Goal: Use online tool/utility: Utilize a website feature to perform a specific function

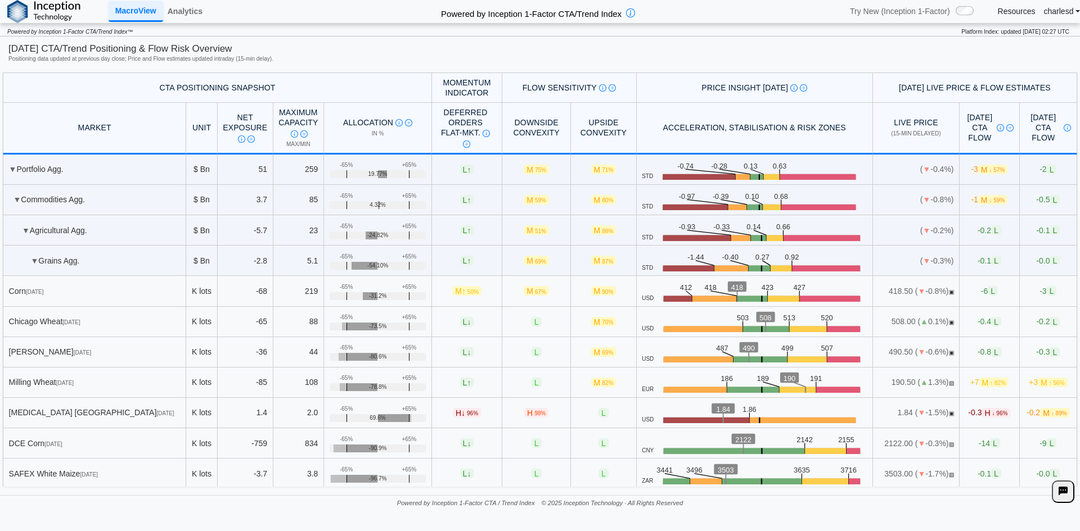
scroll to position [2376, 0]
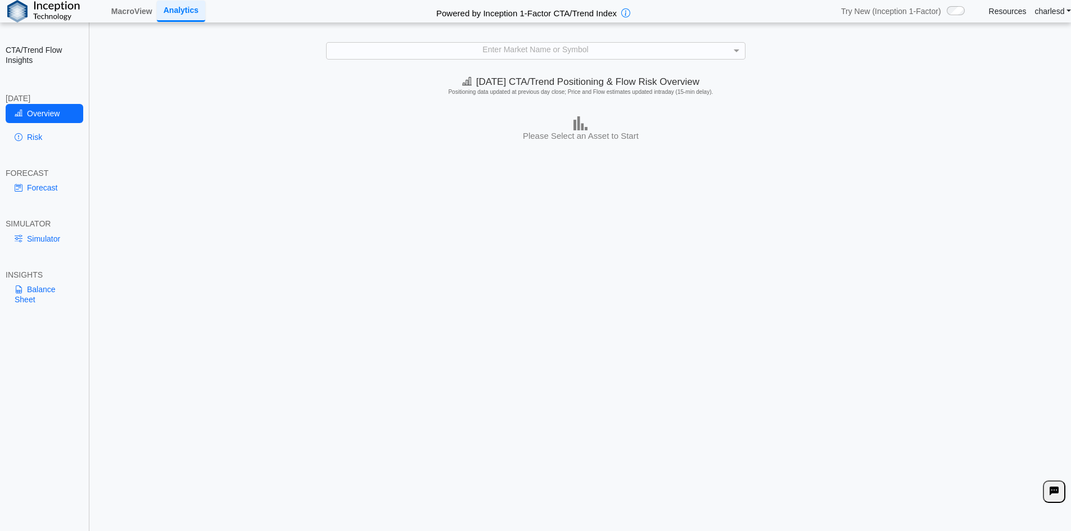
drag, startPoint x: 327, startPoint y: 55, endPoint x: 324, endPoint y: 105, distance: 50.1
click at [327, 55] on div "Enter Market Name or Symbol" at bounding box center [536, 51] width 418 height 16
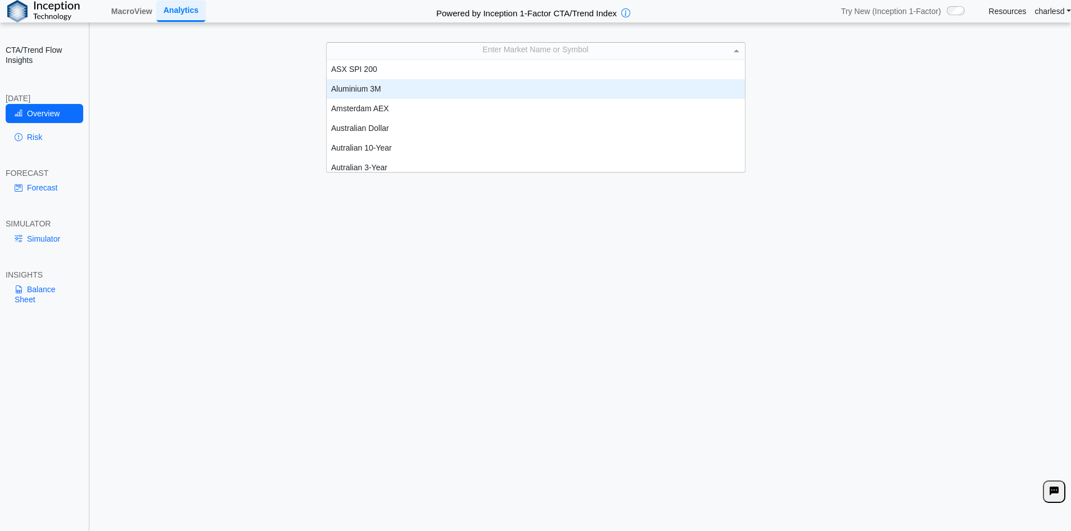
scroll to position [104, 410]
click at [270, 96] on div "Today's CTA/Trend Positioning & Flow Risk Overview Positioning data updated at …" at bounding box center [581, 88] width 981 height 34
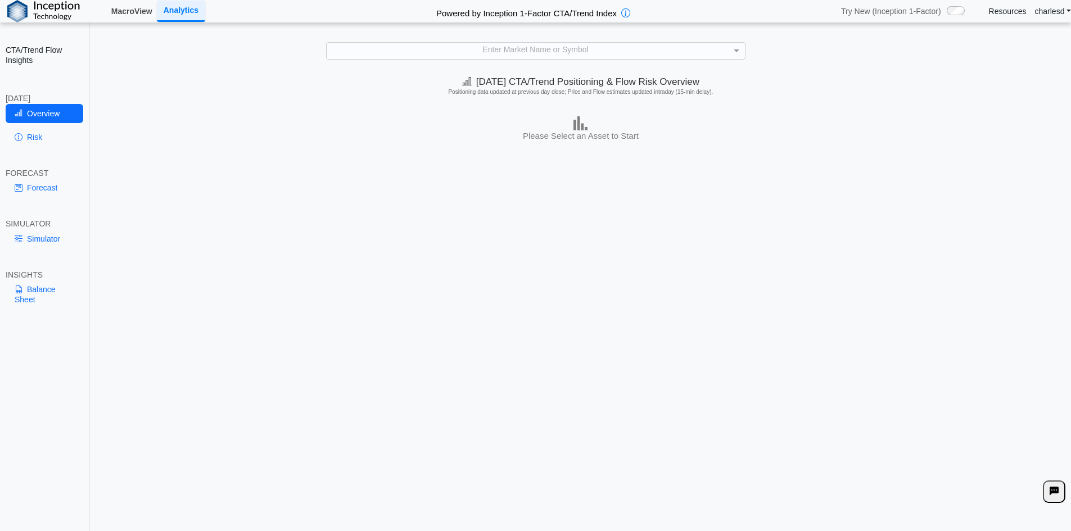
click at [119, 3] on link "MacroView" at bounding box center [132, 11] width 50 height 19
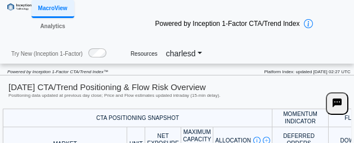
scroll to position [152, 0]
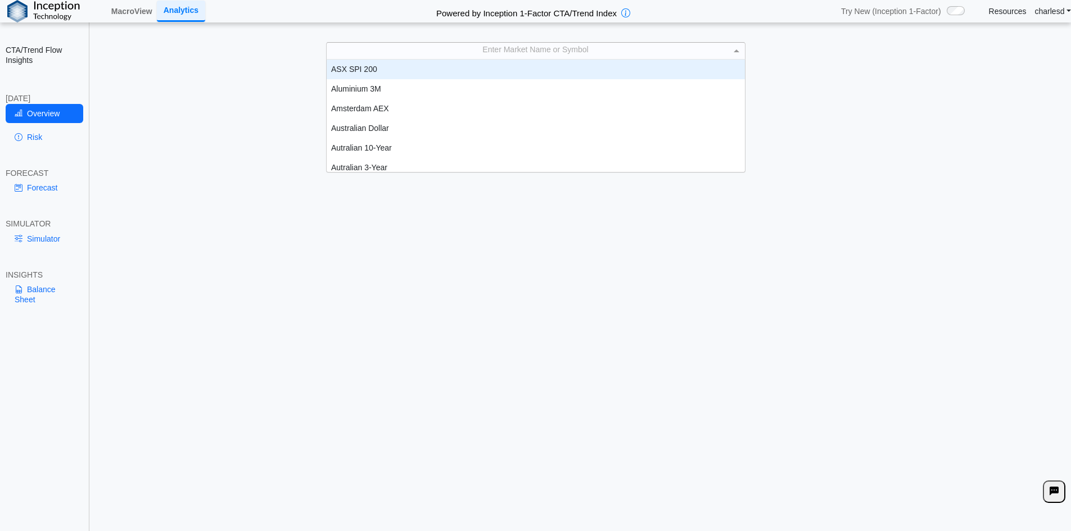
click at [532, 43] on div "Enter Market Name or Symbol" at bounding box center [536, 51] width 418 height 16
type input "***"
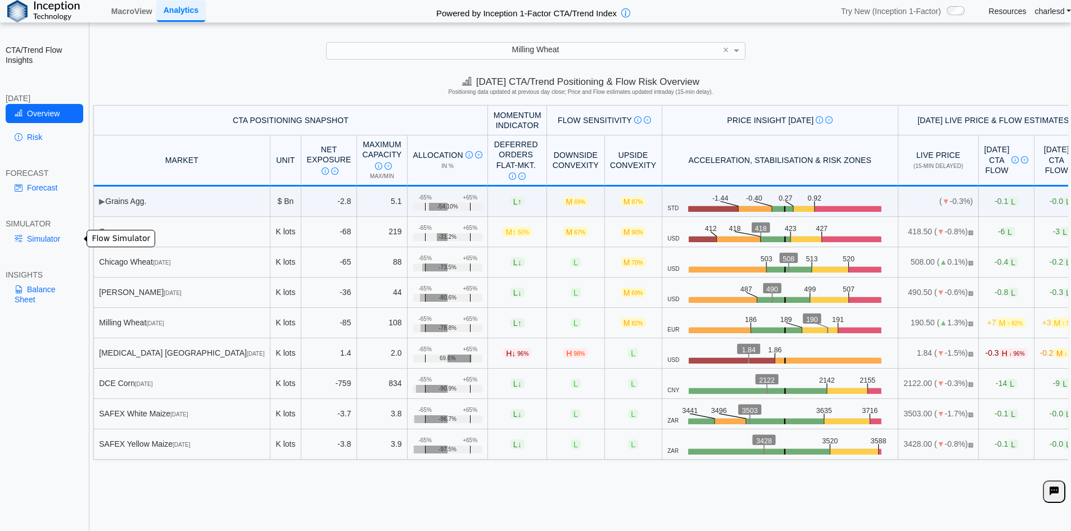
click at [46, 237] on link "Simulator" at bounding box center [45, 238] width 78 height 19
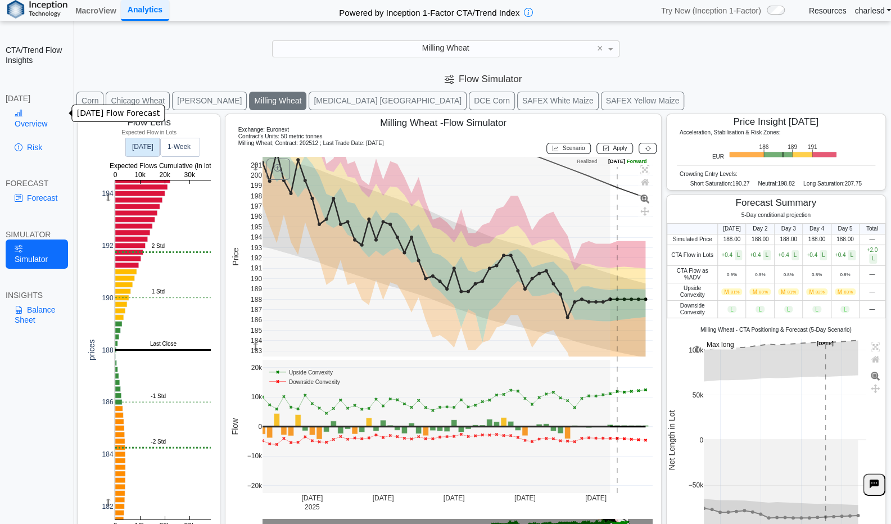
click at [39, 106] on link "Overview" at bounding box center [37, 118] width 62 height 29
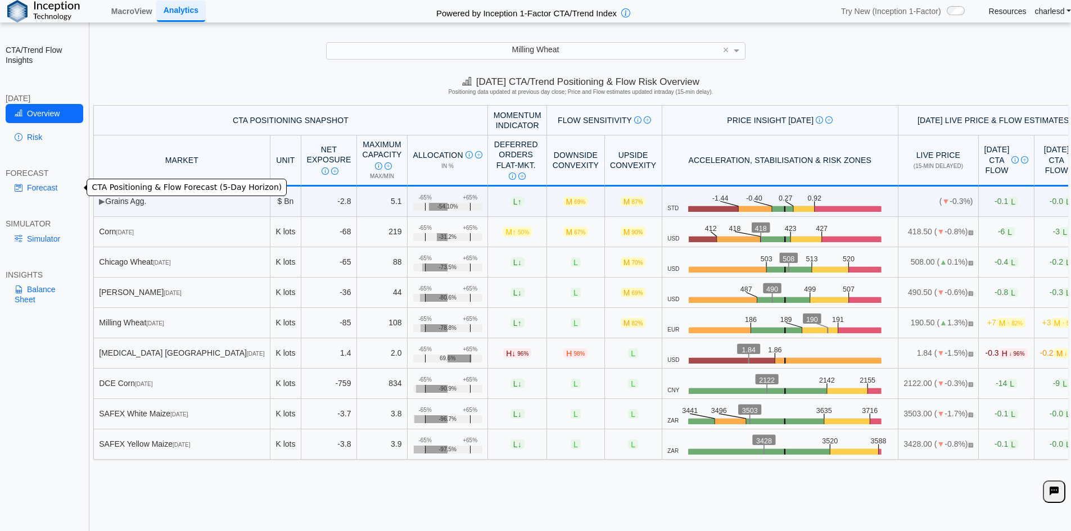
click at [44, 193] on link "Forecast" at bounding box center [45, 187] width 78 height 19
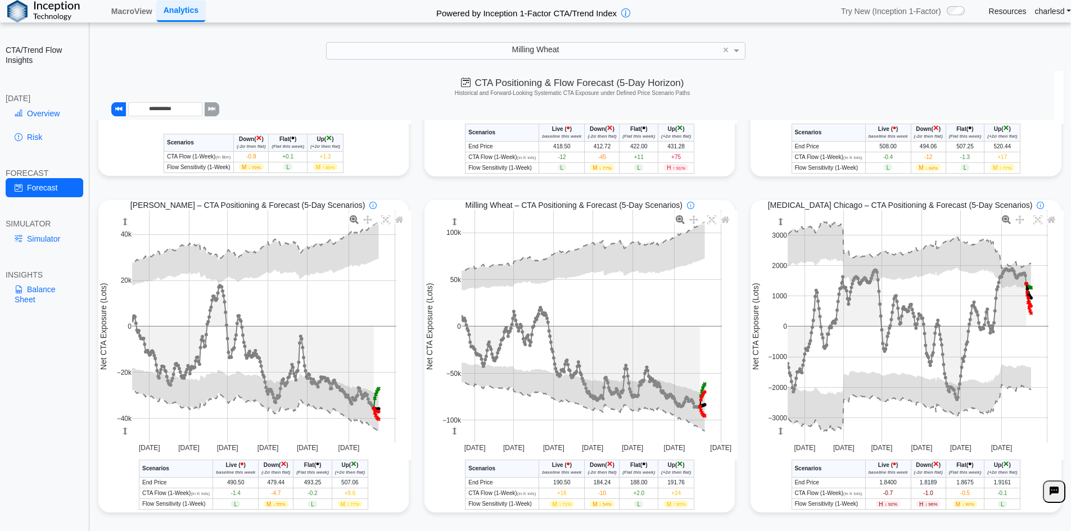
scroll to position [281, 0]
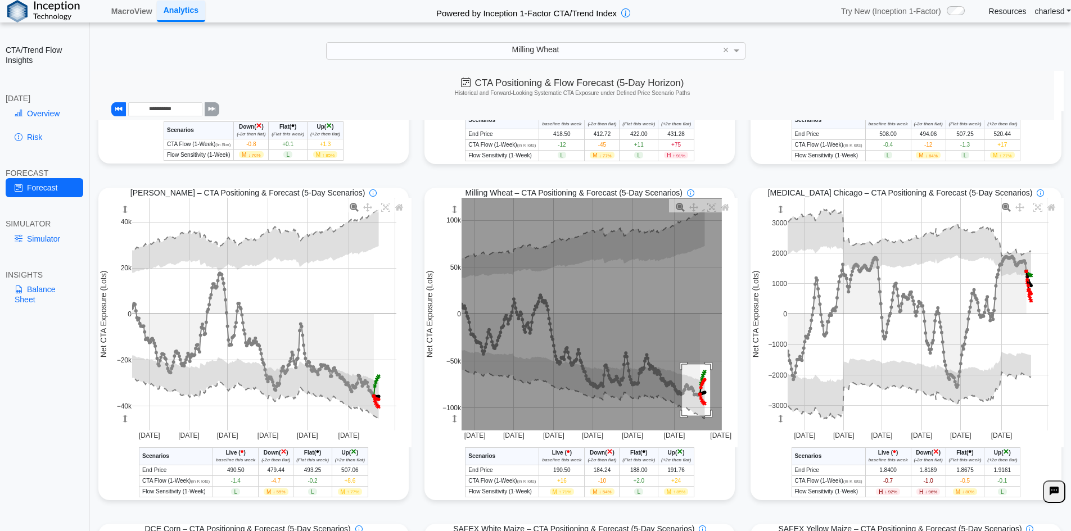
drag, startPoint x: 678, startPoint y: 367, endPoint x: 707, endPoint y: 418, distance: 59.4
click at [707, 418] on rect at bounding box center [592, 314] width 260 height 233
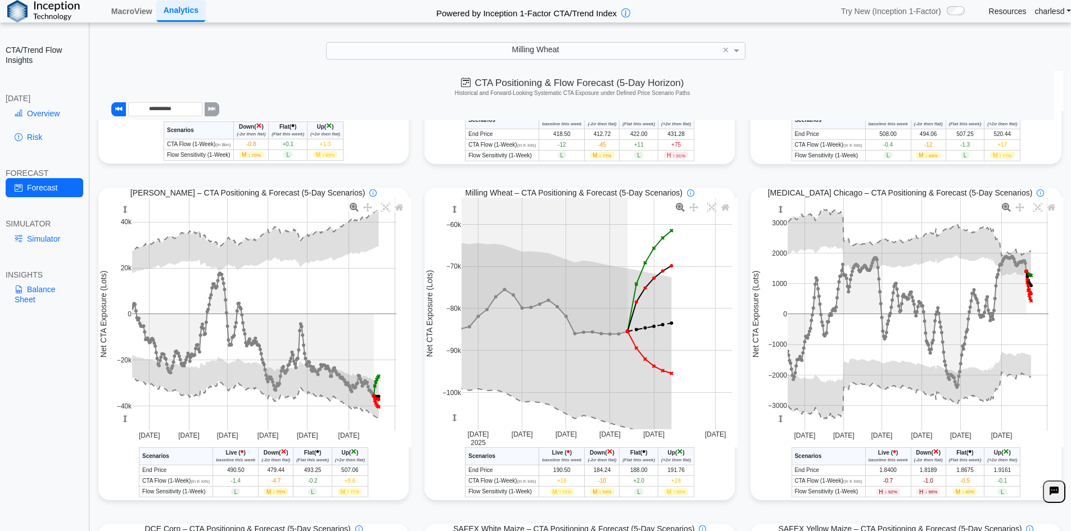
click at [47, 110] on link "Overview" at bounding box center [45, 113] width 78 height 19
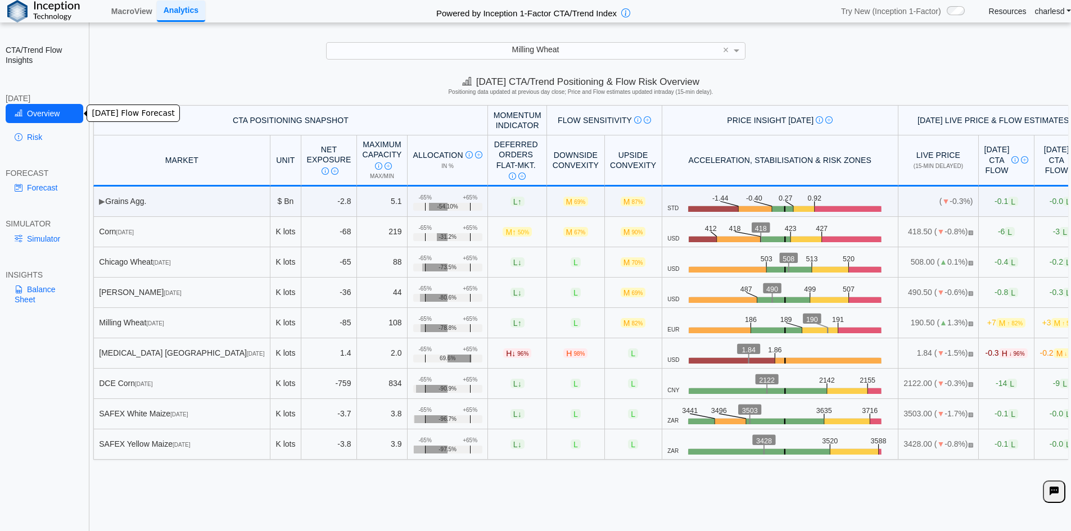
scroll to position [0, 0]
click at [515, 44] on div "Milling Wheat" at bounding box center [536, 51] width 418 height 16
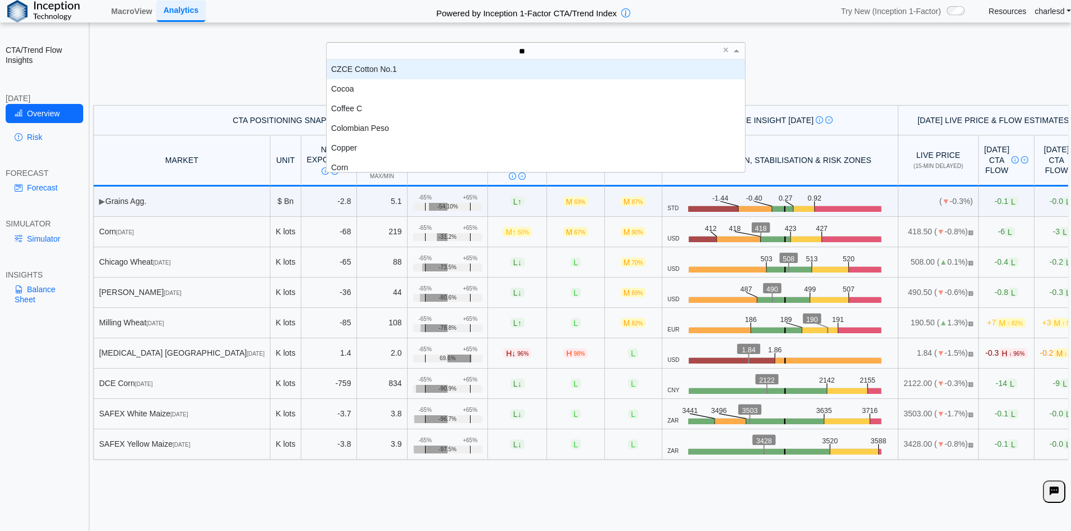
type input "***"
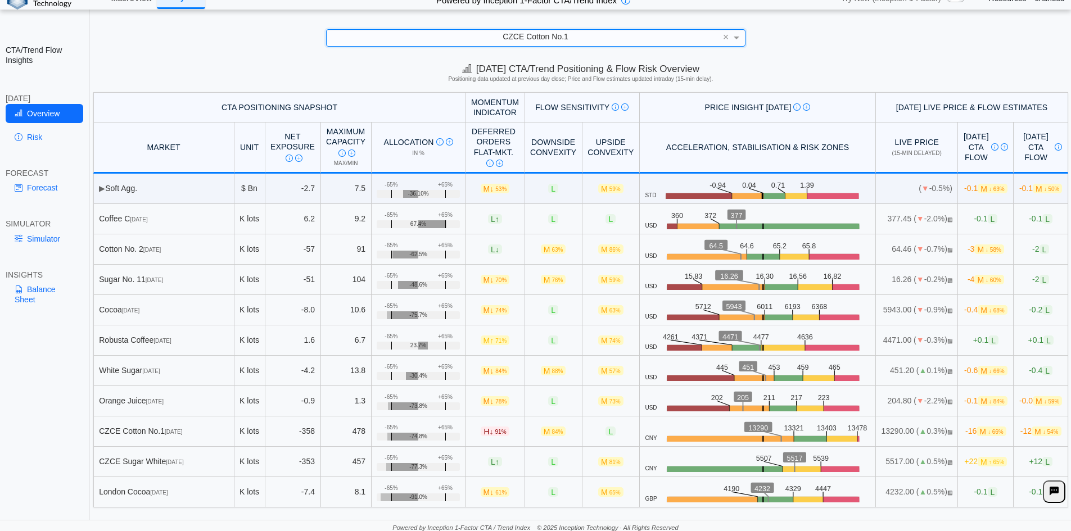
scroll to position [16, 0]
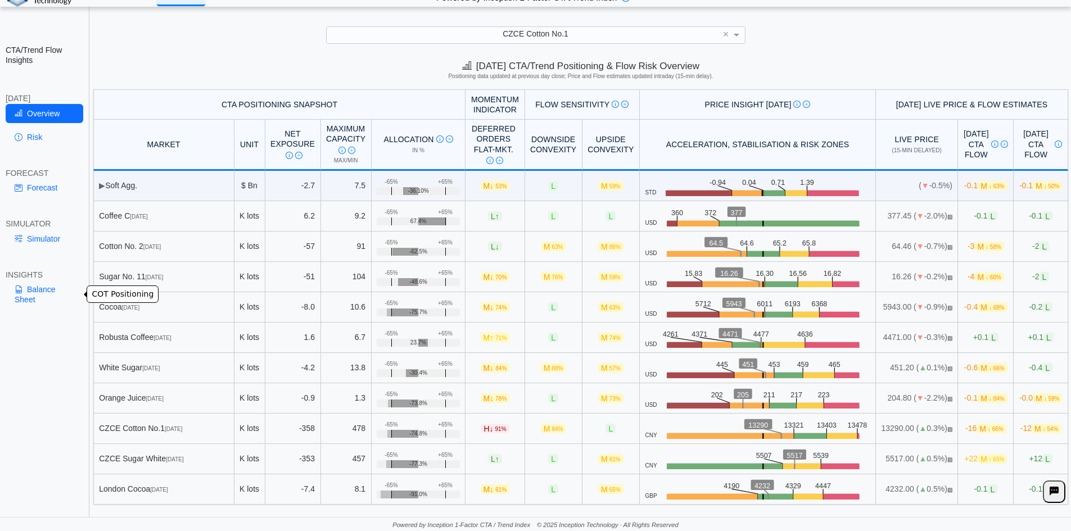
click at [34, 297] on link "Balance Sheet" at bounding box center [45, 294] width 78 height 29
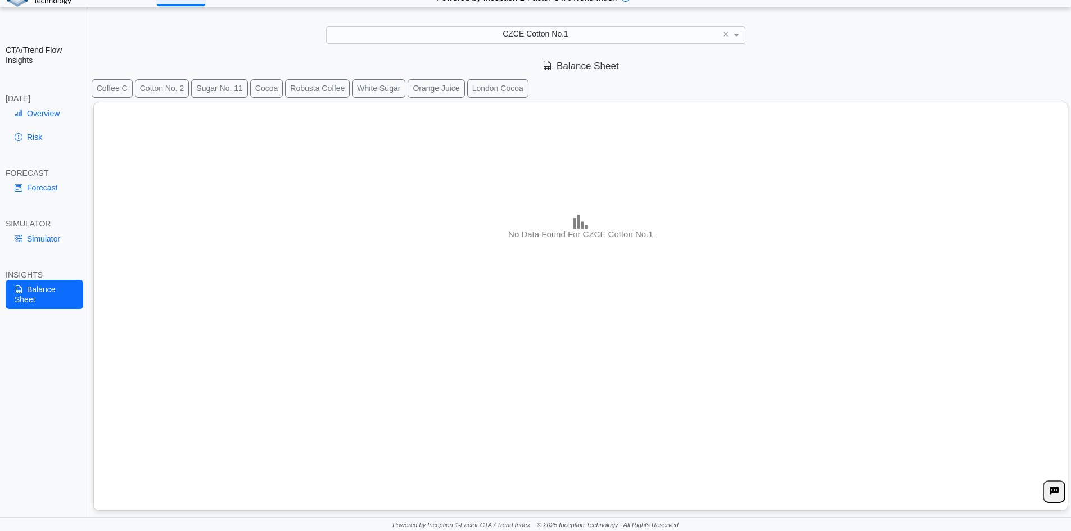
click at [34, 247] on link "Simulator" at bounding box center [45, 238] width 78 height 19
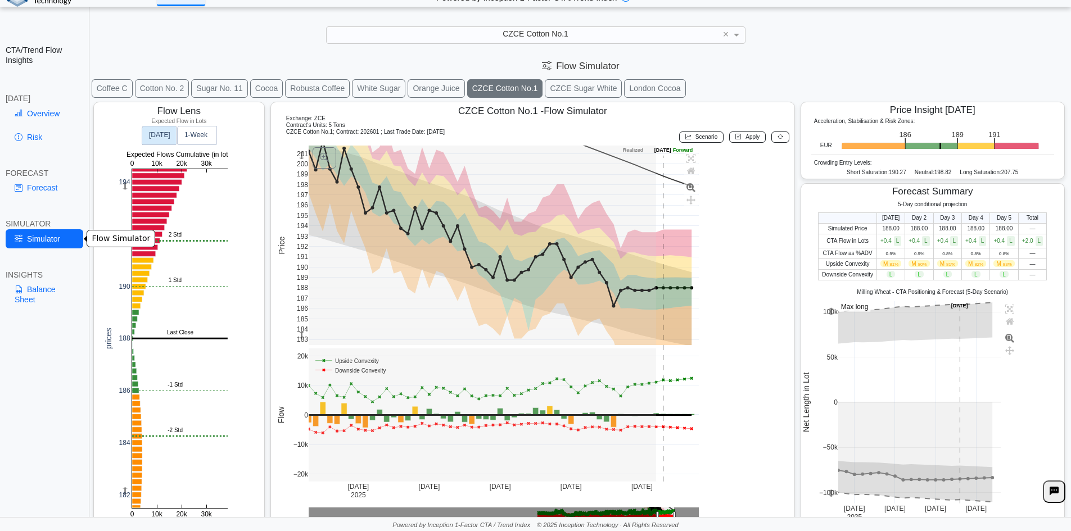
click at [34, 243] on link "Simulator" at bounding box center [45, 238] width 78 height 19
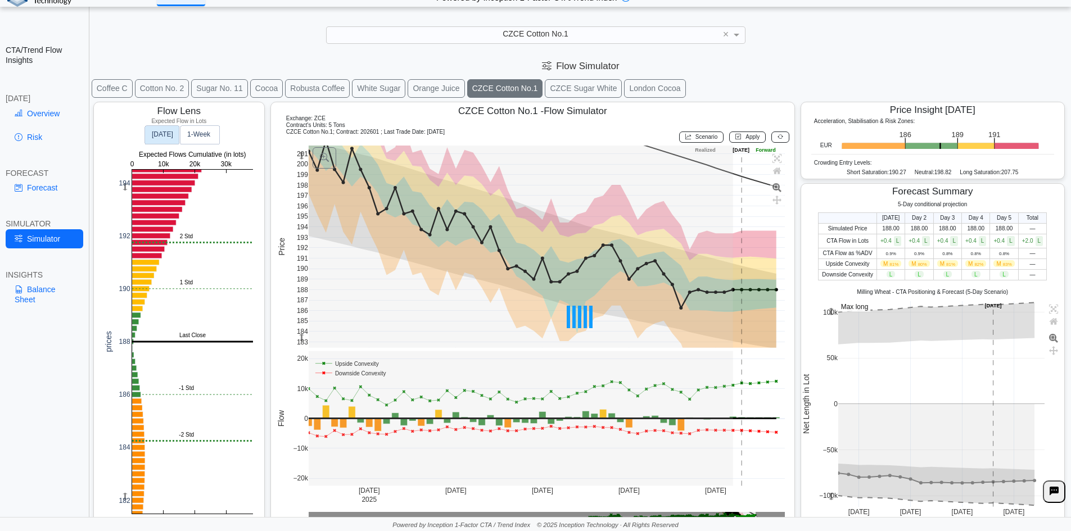
click at [423, 89] on button "Orange Juice" at bounding box center [436, 88] width 57 height 19
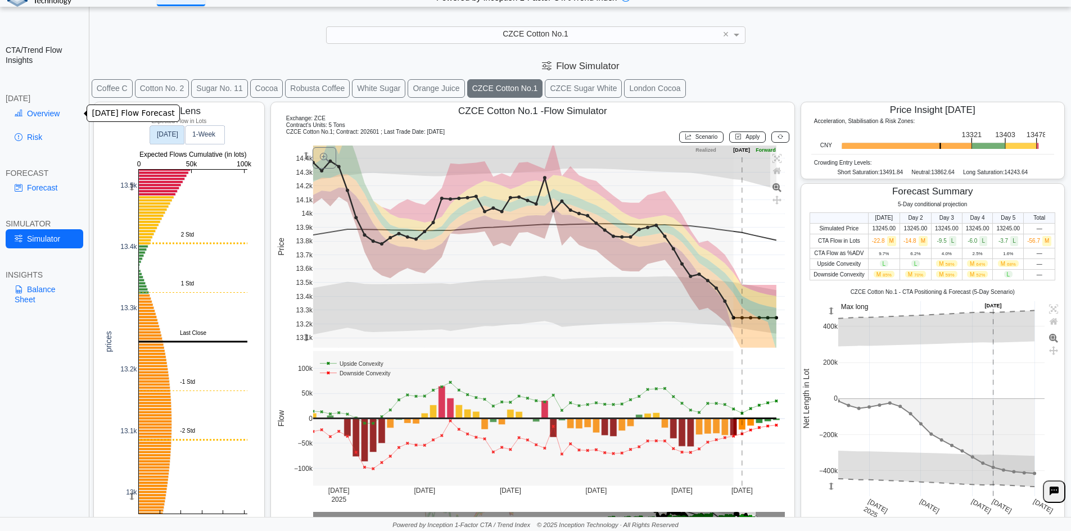
click at [55, 111] on link "Overview" at bounding box center [45, 113] width 78 height 19
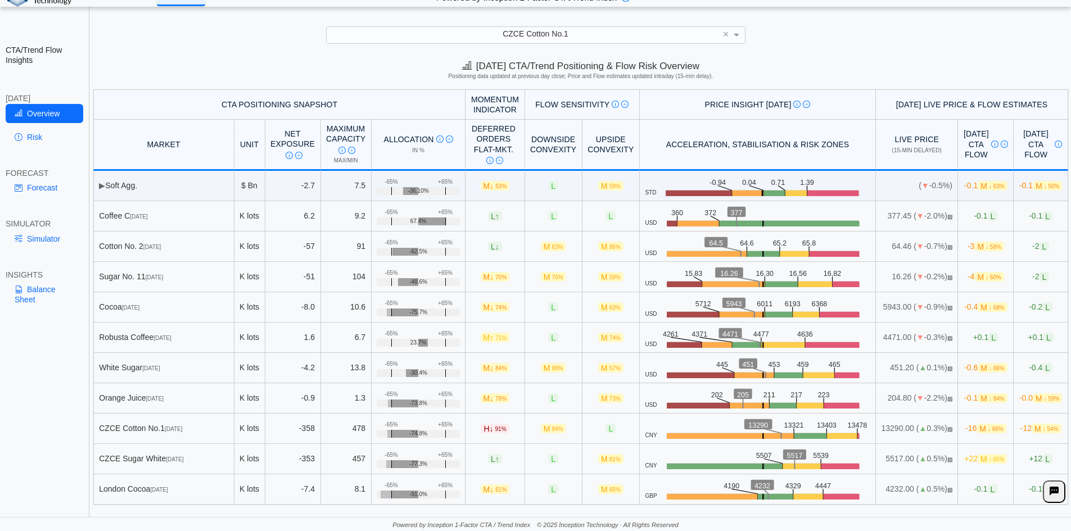
click at [65, 247] on link "Simulator" at bounding box center [45, 238] width 78 height 19
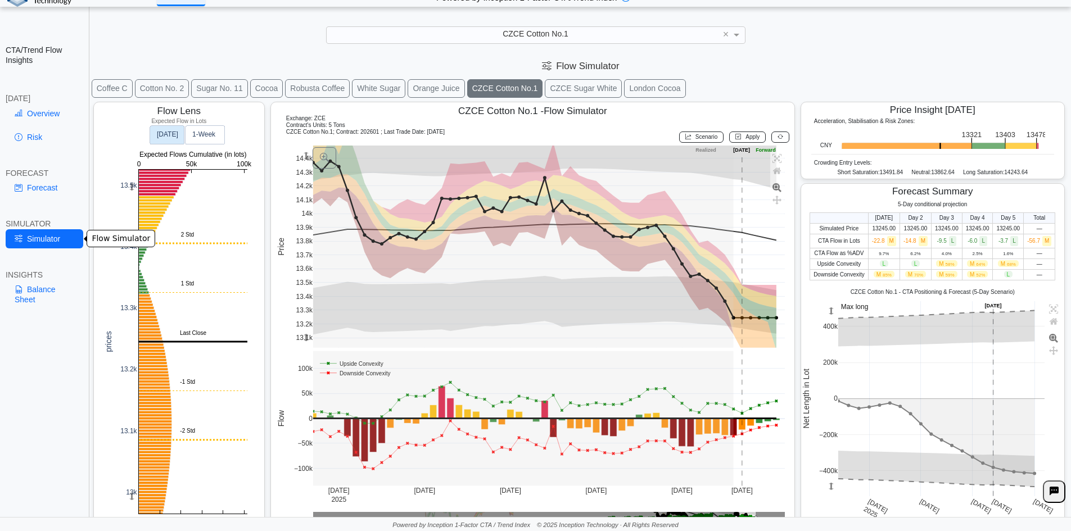
click at [47, 239] on link "Simulator" at bounding box center [45, 238] width 78 height 19
click at [26, 119] on link "Overview" at bounding box center [45, 113] width 78 height 19
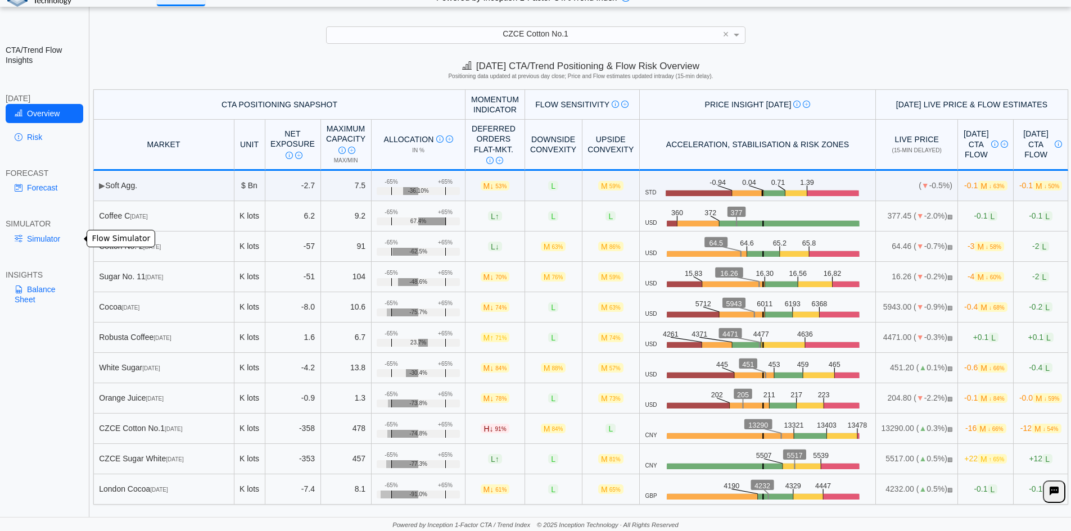
click at [38, 243] on link "Simulator" at bounding box center [45, 238] width 78 height 19
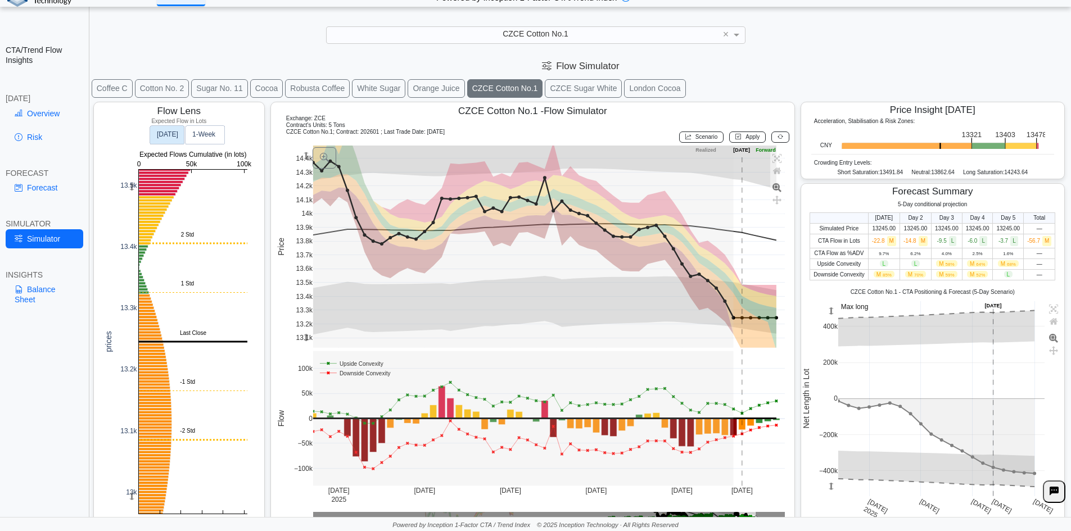
click at [425, 88] on button "Orange Juice" at bounding box center [436, 88] width 57 height 19
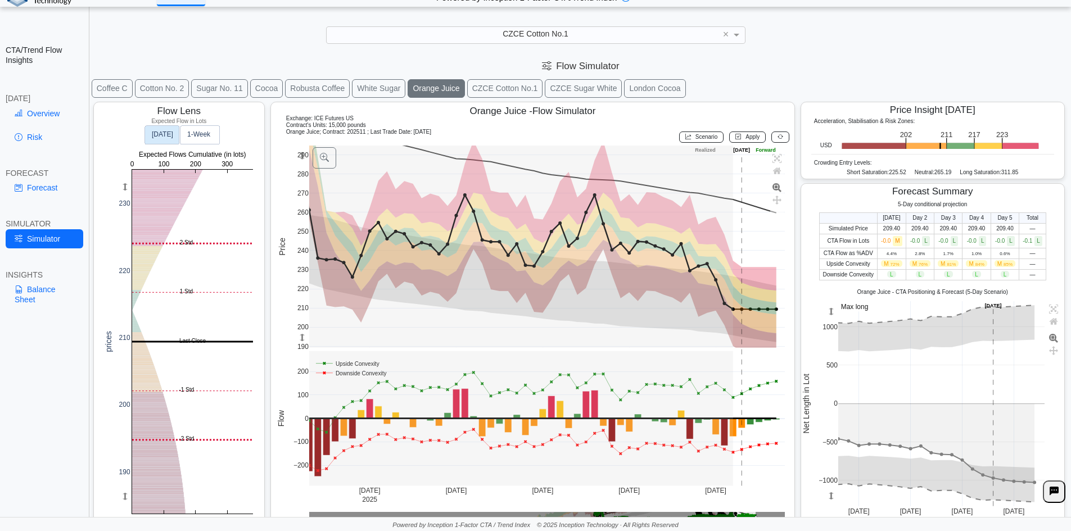
click at [696, 139] on span "Scenario" at bounding box center [707, 137] width 22 height 6
click at [741, 326] on rect at bounding box center [547, 247] width 476 height 202
click at [740, 336] on rect at bounding box center [547, 247] width 476 height 202
click at [729, 138] on button "Apply" at bounding box center [747, 137] width 37 height 11
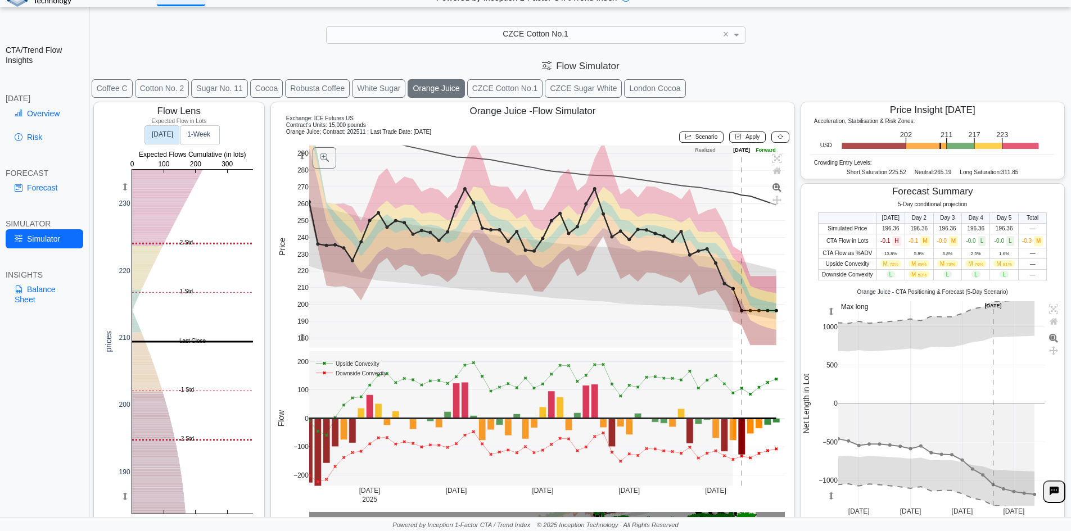
drag, startPoint x: 299, startPoint y: 338, endPoint x: 307, endPoint y: 313, distance: 26.5
click at [307, 313] on g at bounding box center [546, 246] width 499 height 225
